Goal: Information Seeking & Learning: Learn about a topic

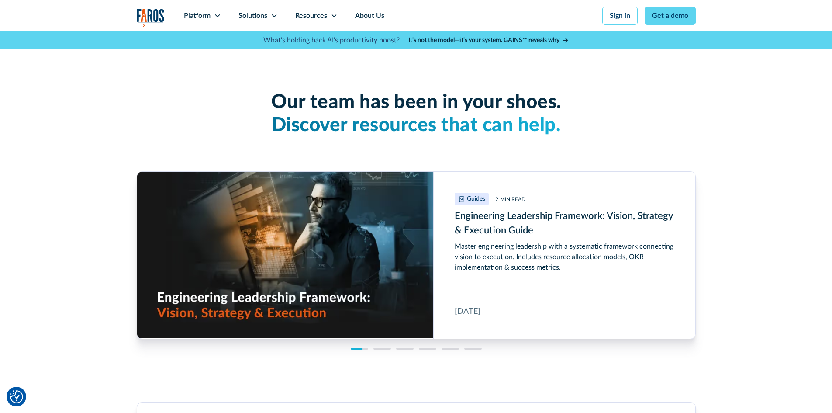
scroll to position [2053, 0]
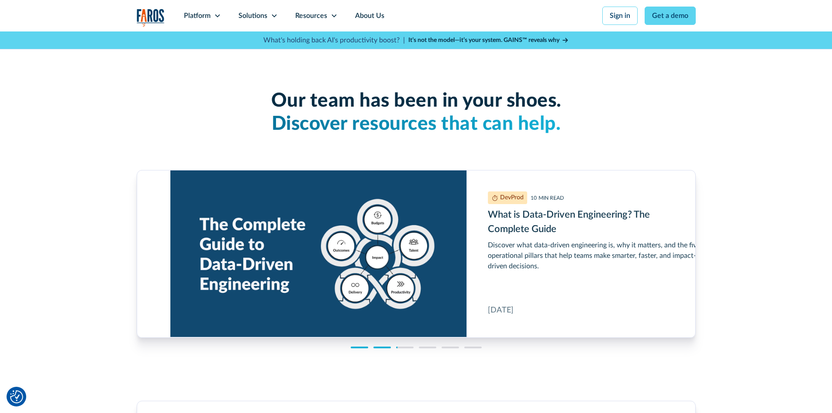
click at [535, 231] on h3 "What is Data-Driven Engineering? The Complete Guide" at bounding box center [598, 221] width 220 height 29
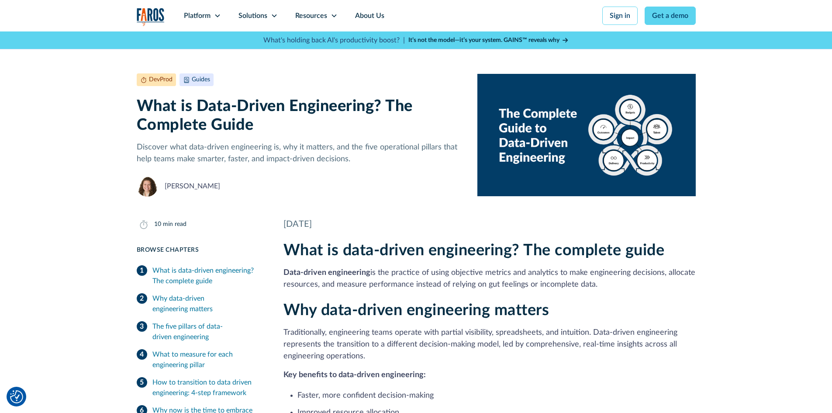
click at [496, 38] on strong "It’s not the model—it’s your system. GAINS™ reveals why" at bounding box center [483, 40] width 151 height 6
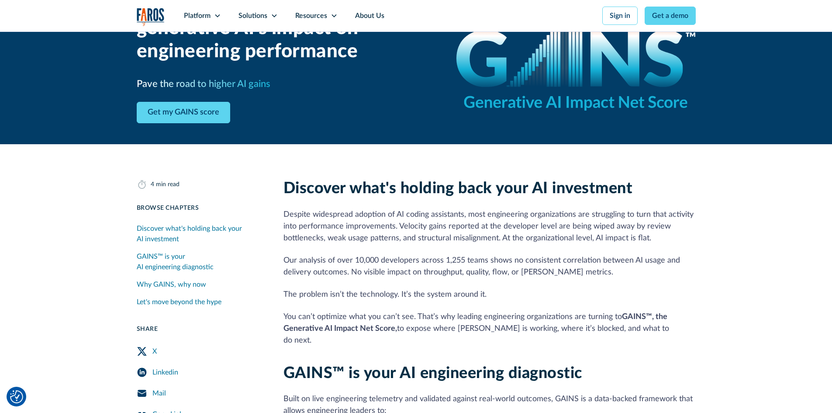
scroll to position [175, 0]
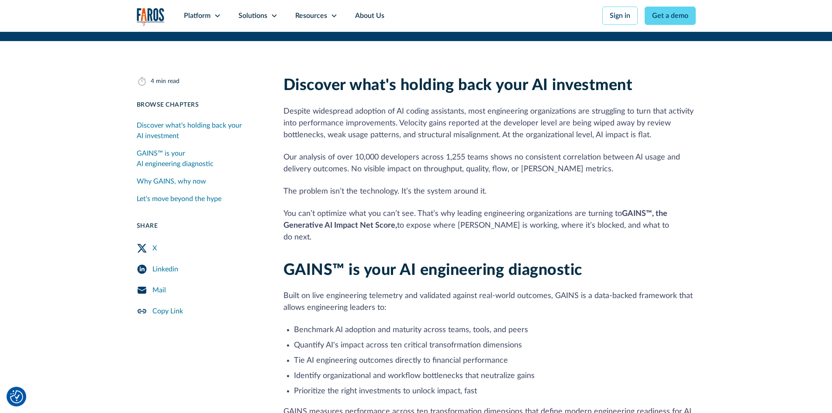
click at [143, 247] on icon "Twitter Share" at bounding box center [142, 248] width 10 height 9
click at [244, 198] on link "Let's move beyond the hype" at bounding box center [200, 198] width 126 height 17
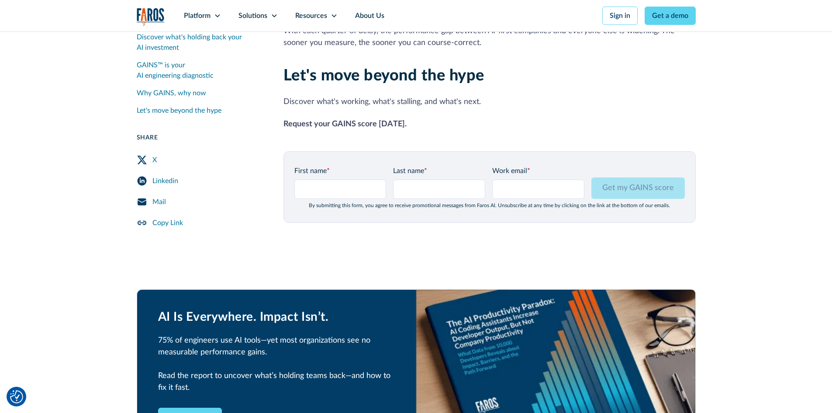
scroll to position [1061, 0]
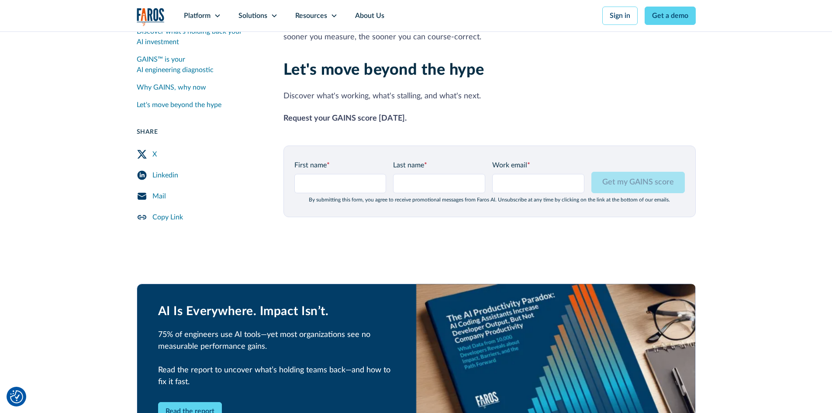
click at [159, 58] on div "GAINS™ is your AI engineering diagnostic" at bounding box center [200, 64] width 126 height 21
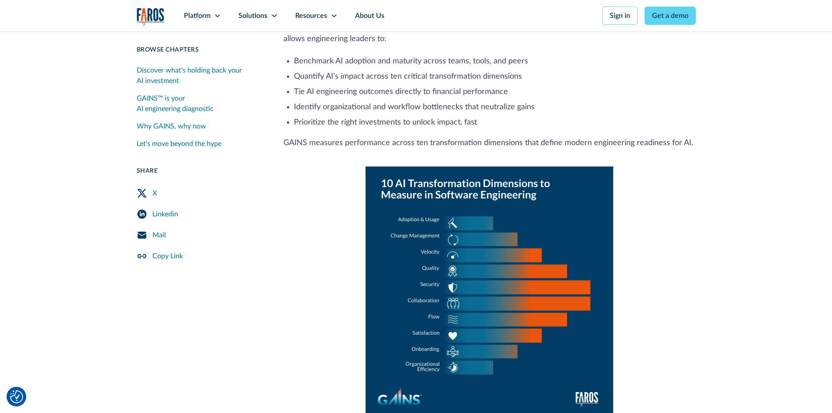
scroll to position [375, 0]
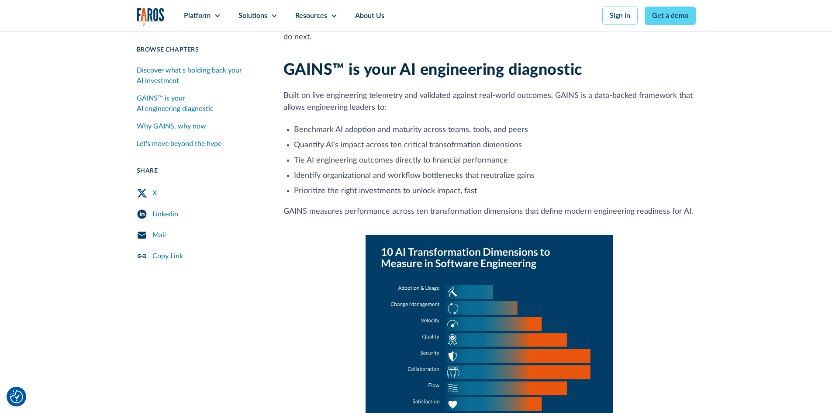
click at [26, 196] on div "4 min read Browse Chapters 20 min read Discover what's holding back your AI inv…" at bounding box center [416, 395] width 832 height 1108
